Goal: Information Seeking & Learning: Learn about a topic

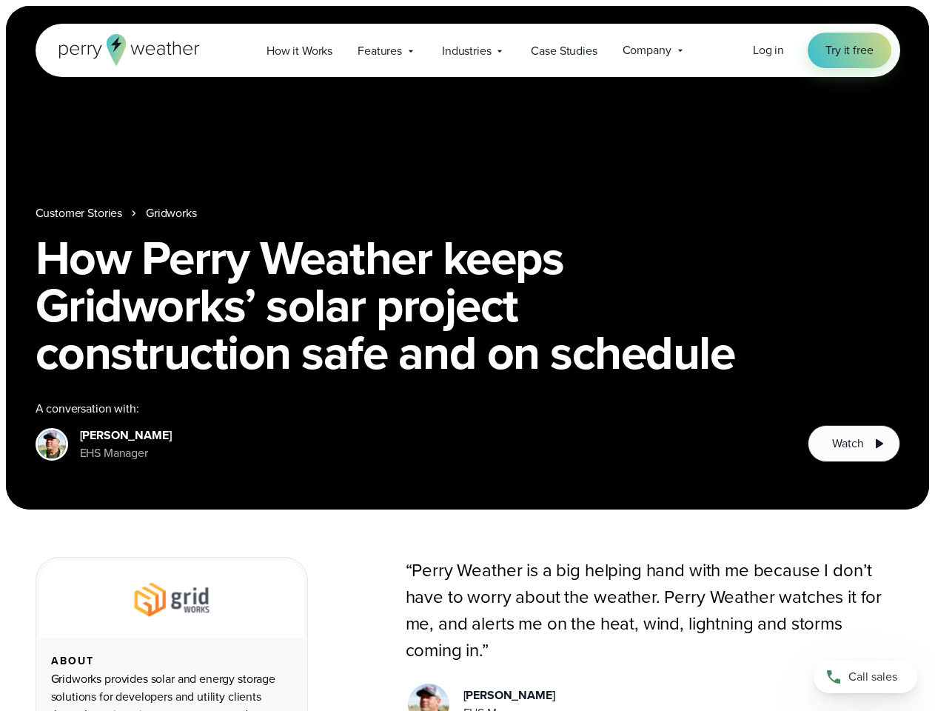
click at [467, 355] on h1 "How Perry Weather keeps Gridworks’ solar project construction safe and on sched…" at bounding box center [468, 305] width 865 height 142
click at [467, 50] on span "Industries" at bounding box center [466, 51] width 49 height 18
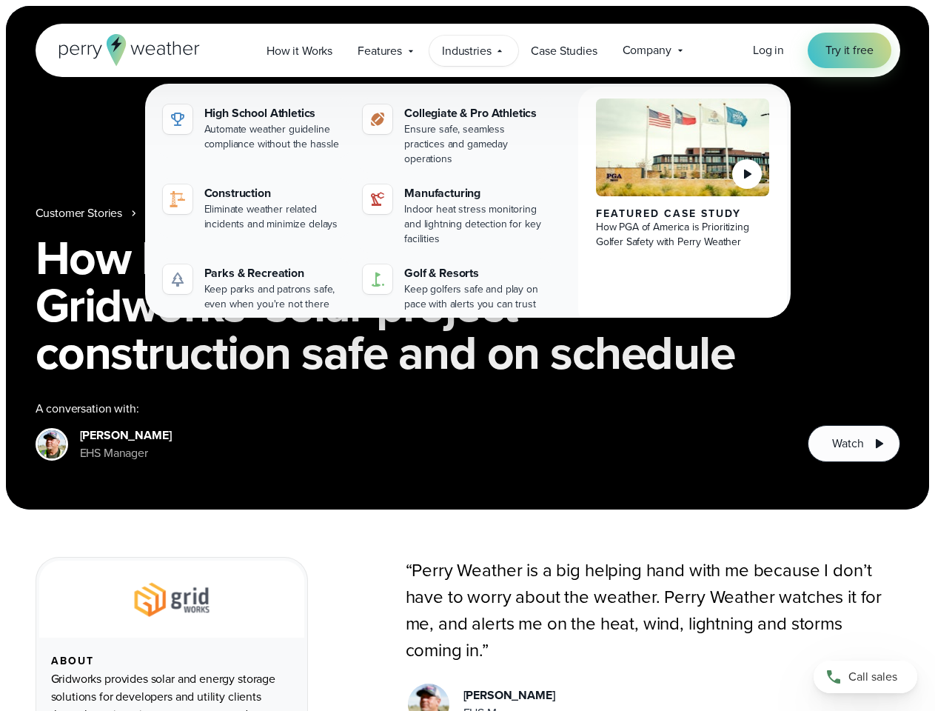
click at [467, 258] on h1 "How Perry Weather keeps Gridworks’ solar project construction safe and on sched…" at bounding box center [468, 305] width 865 height 142
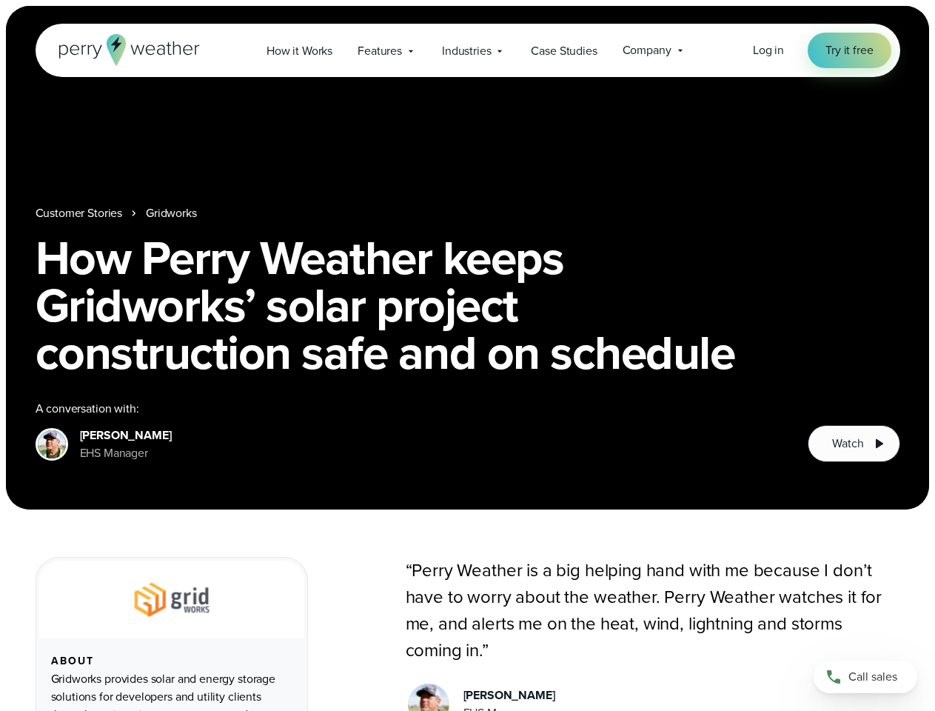
click at [173, 213] on link "Gridworks" at bounding box center [171, 213] width 51 height 18
click at [854, 443] on span "Watch" at bounding box center [847, 444] width 31 height 18
